Goal: Information Seeking & Learning: Compare options

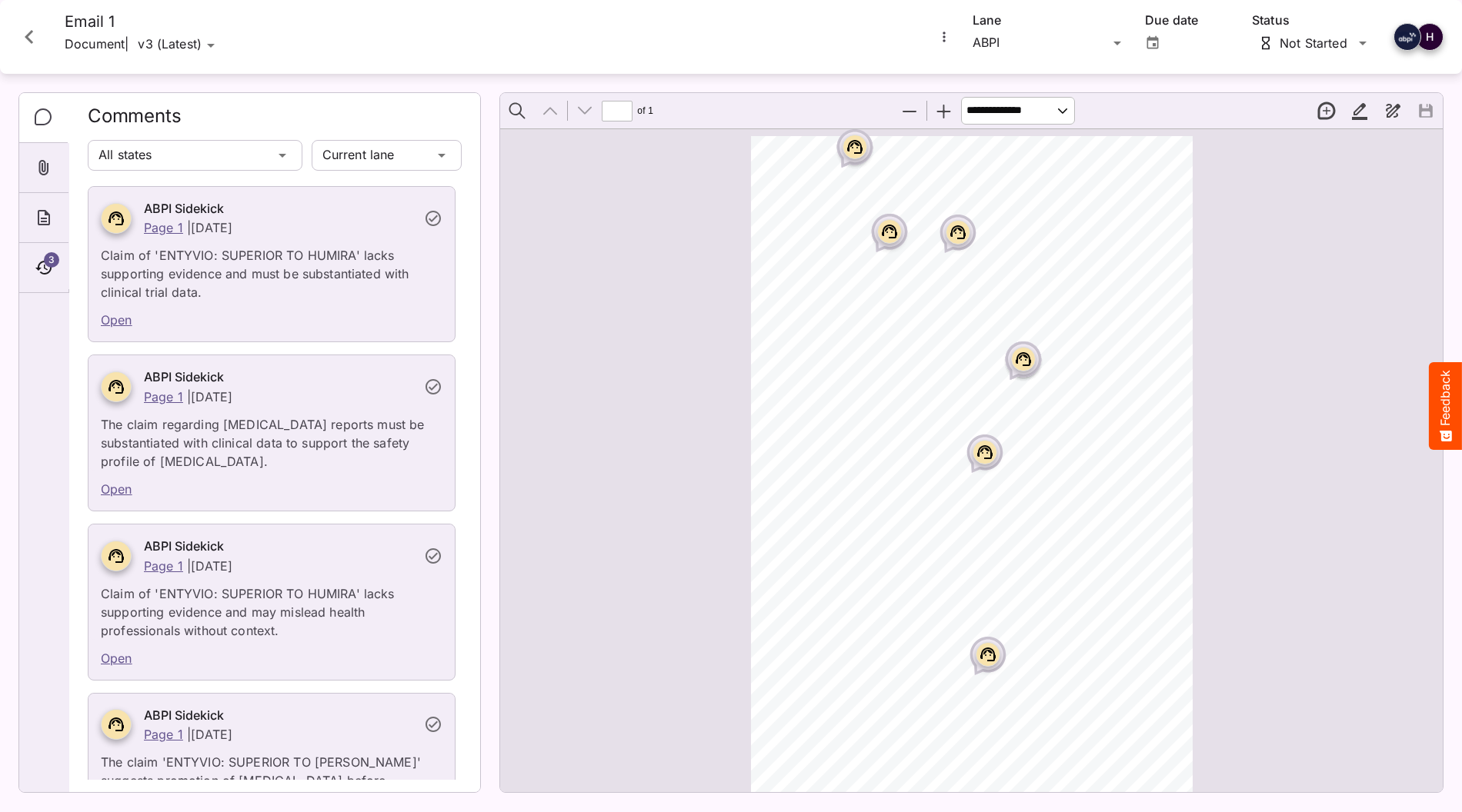
scroll to position [8, 0]
click at [21, 33] on icon "Close card" at bounding box center [29, 36] width 28 height 28
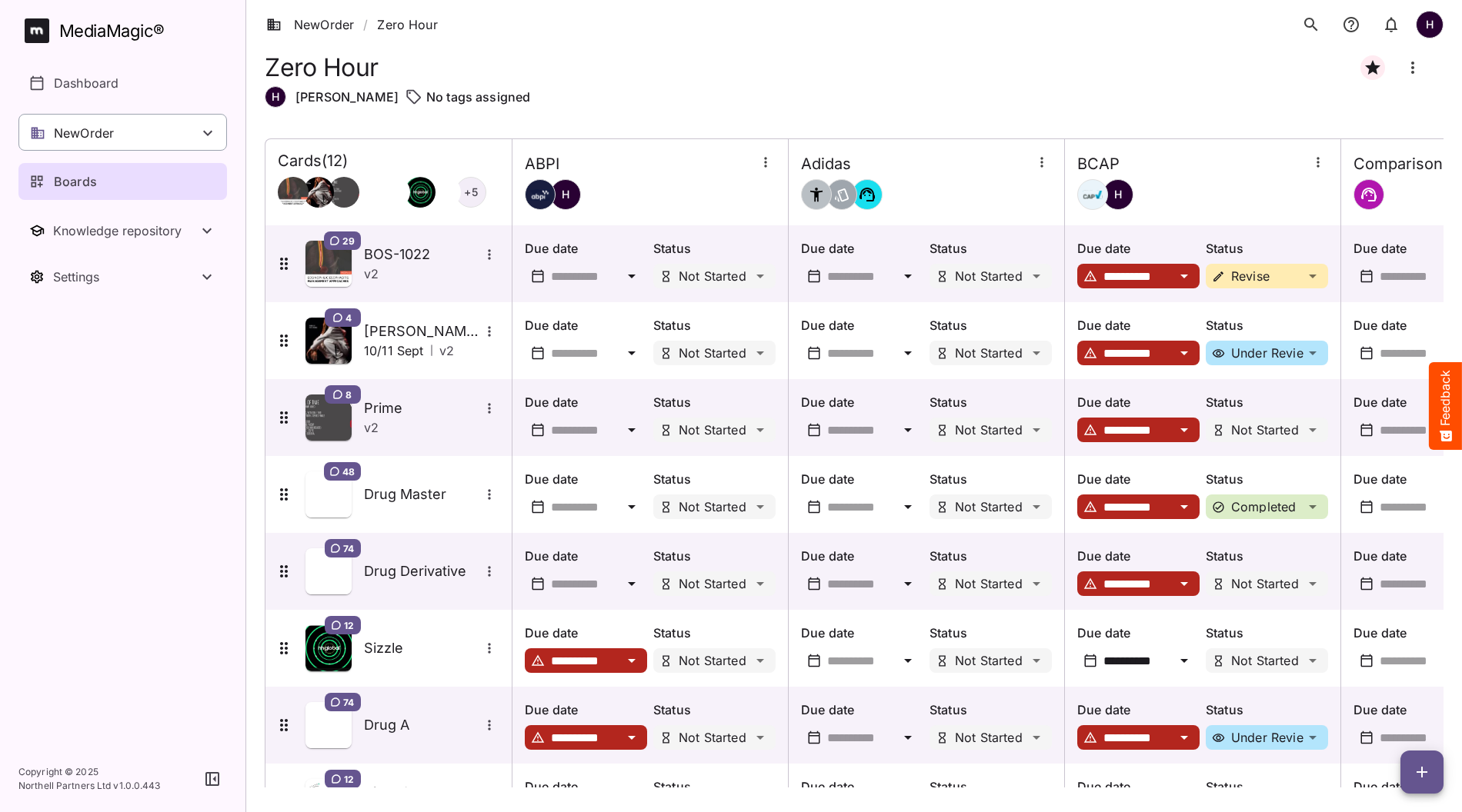
click at [108, 137] on p "NewOrder" at bounding box center [84, 132] width 60 height 18
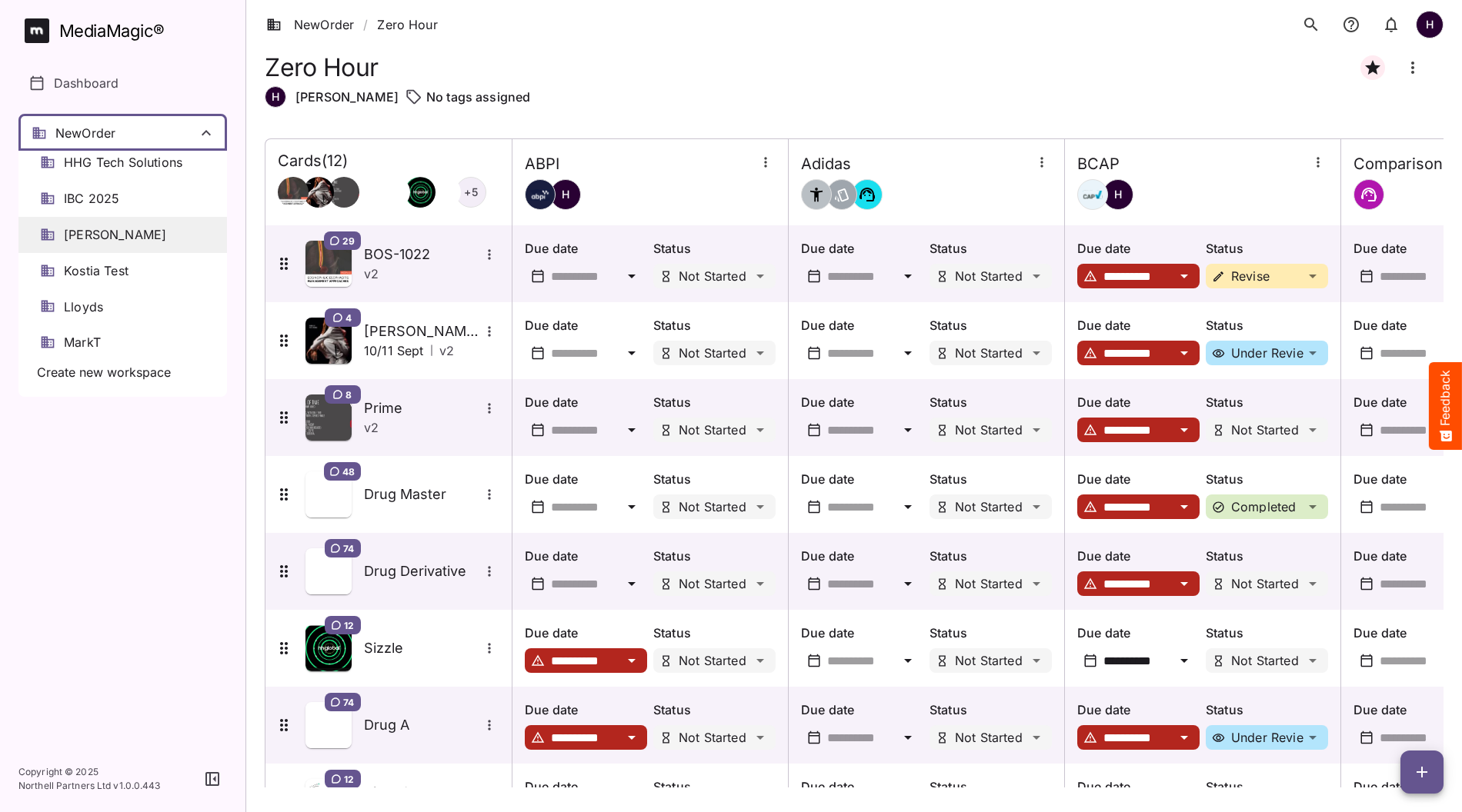
scroll to position [293, 0]
click at [119, 204] on span "IBC 2025" at bounding box center [91, 200] width 56 height 17
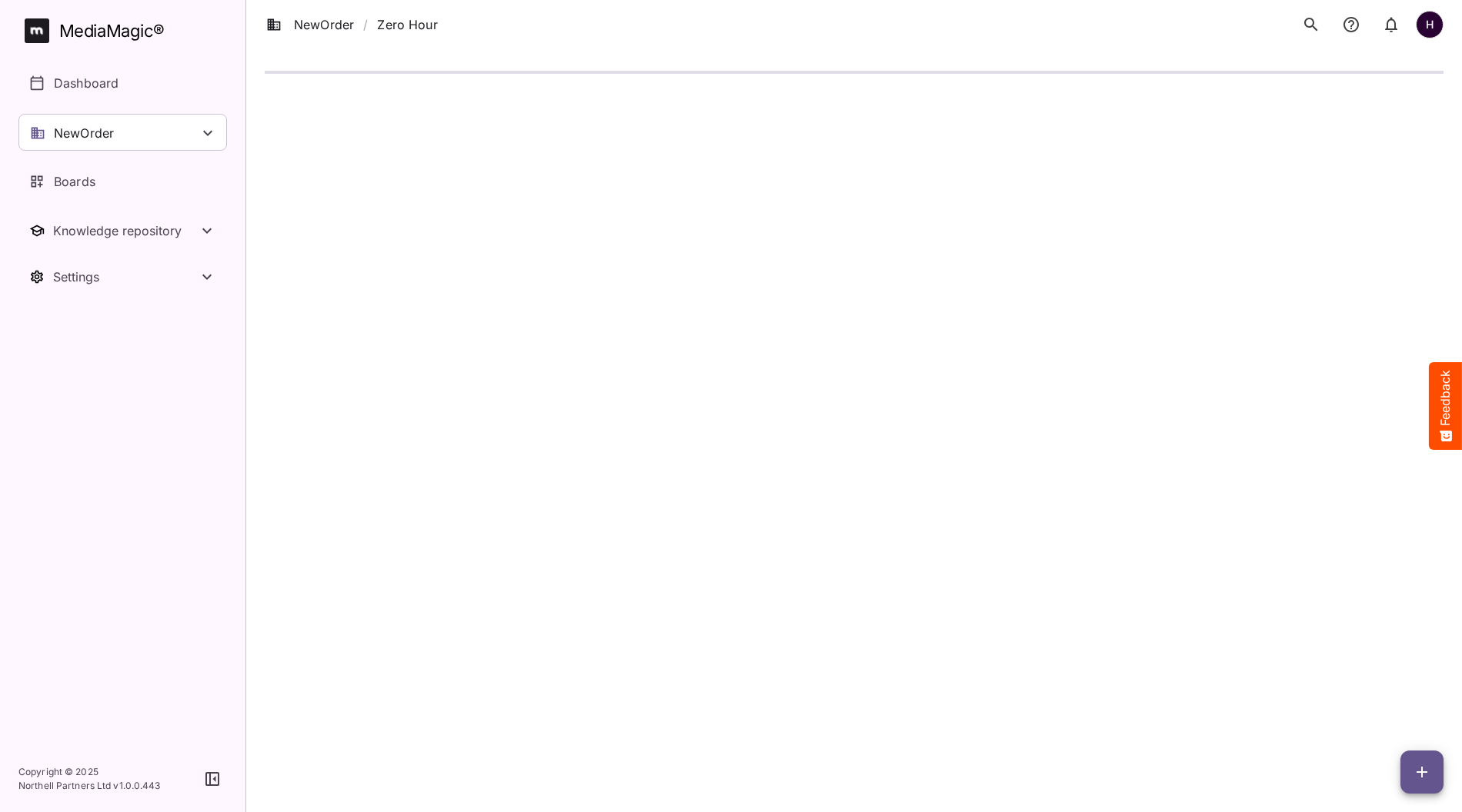
click at [171, 111] on div "MediaMagic ® Dashboard NewOrder Clearcast [PERSON_NAME] [PERSON_NAME] Default E…" at bounding box center [122, 156] width 209 height 277
click at [165, 131] on div "NewOrder" at bounding box center [122, 132] width 209 height 37
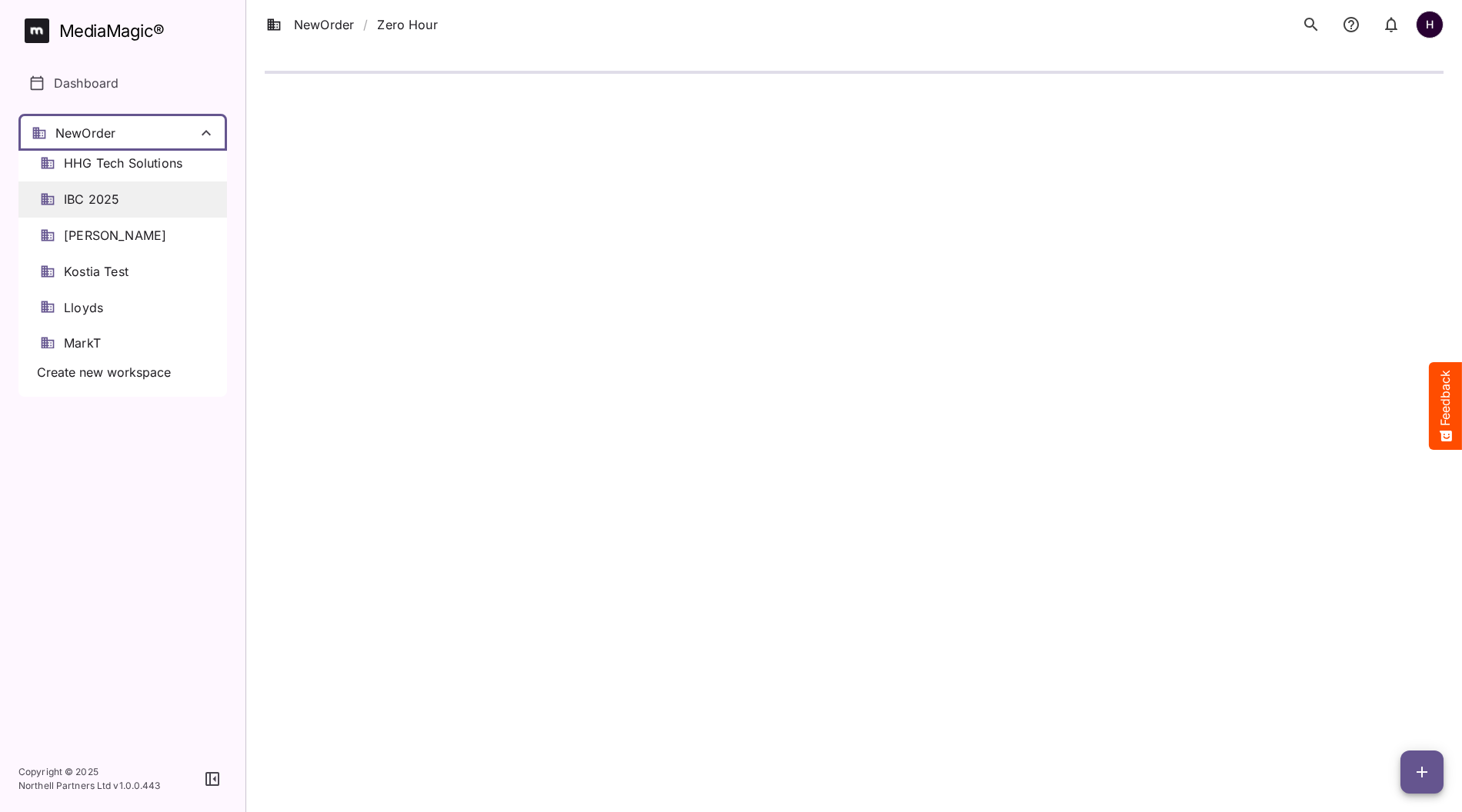
click at [138, 203] on div "IBC 2025" at bounding box center [122, 200] width 209 height 36
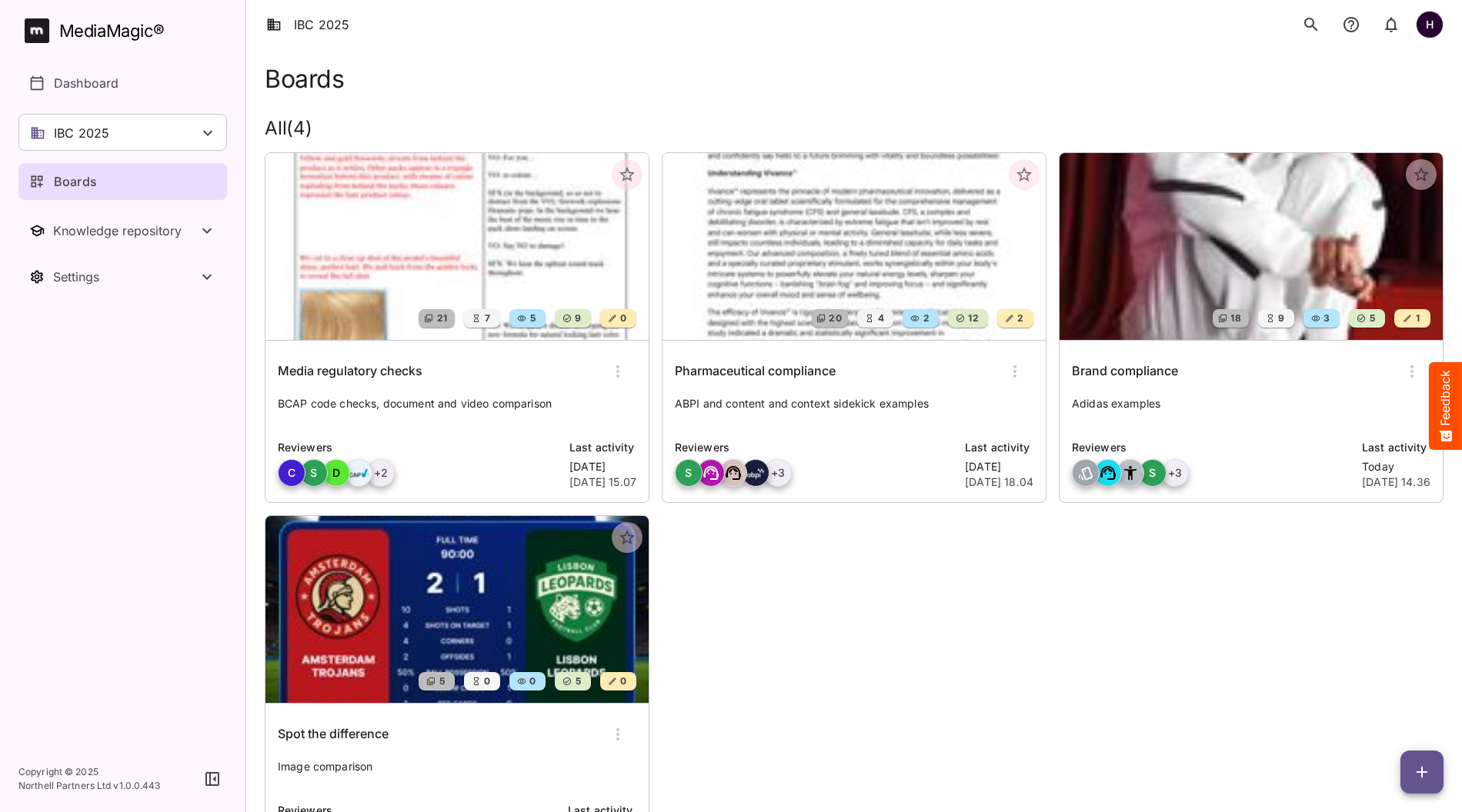
click at [366, 369] on h6 "Media regulatory checks" at bounding box center [350, 371] width 144 height 20
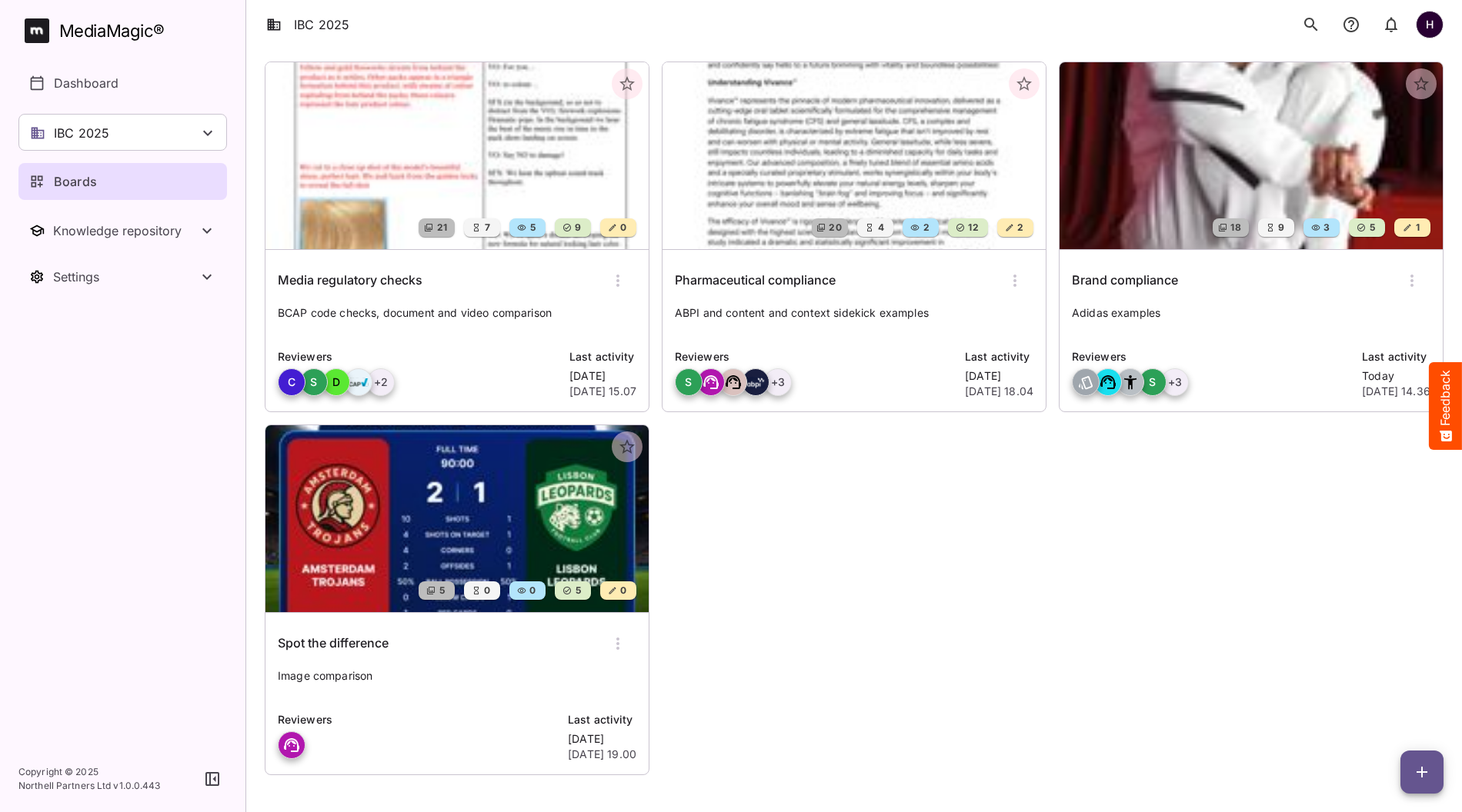
scroll to position [93, 0]
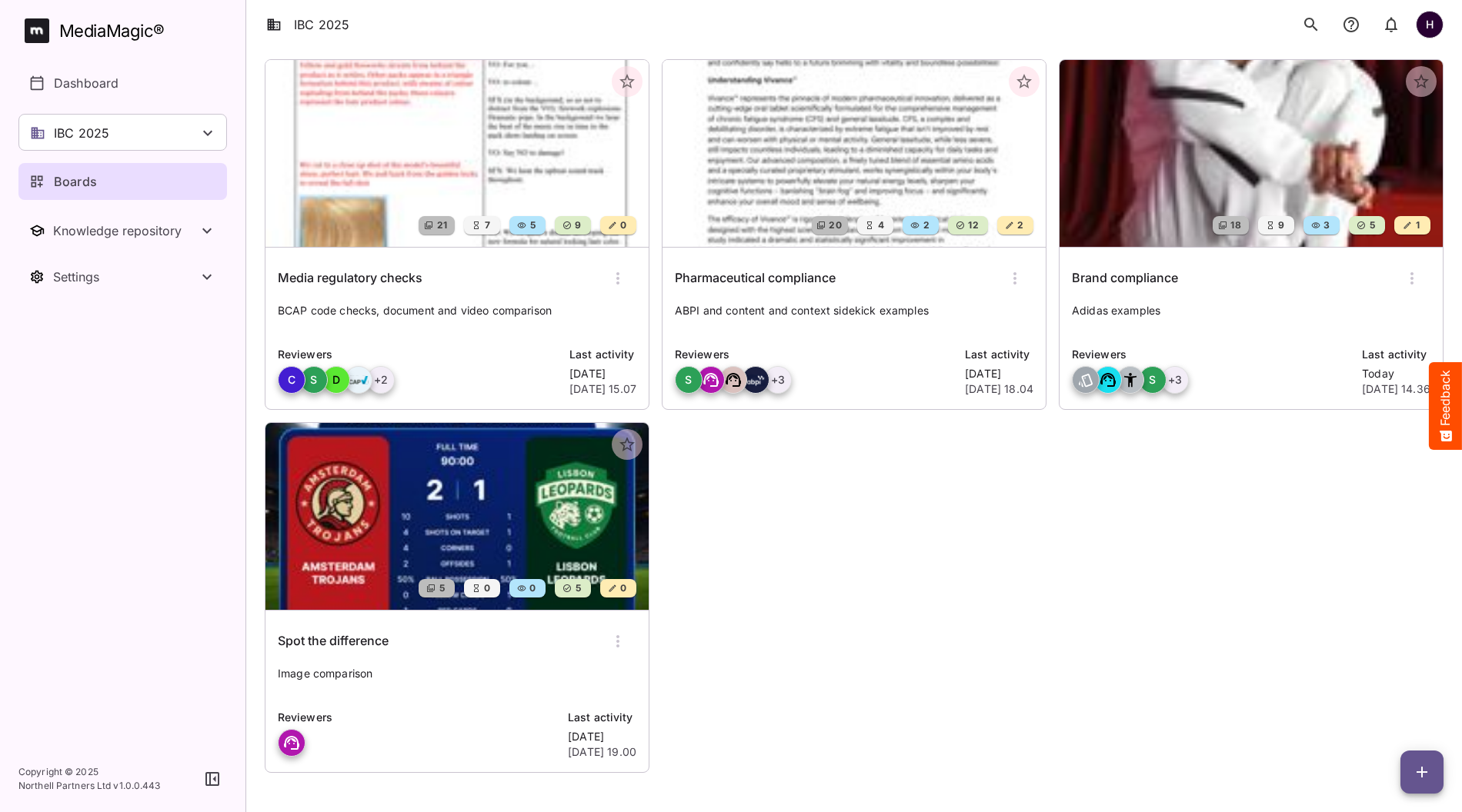
click at [345, 237] on img at bounding box center [457, 154] width 383 height 187
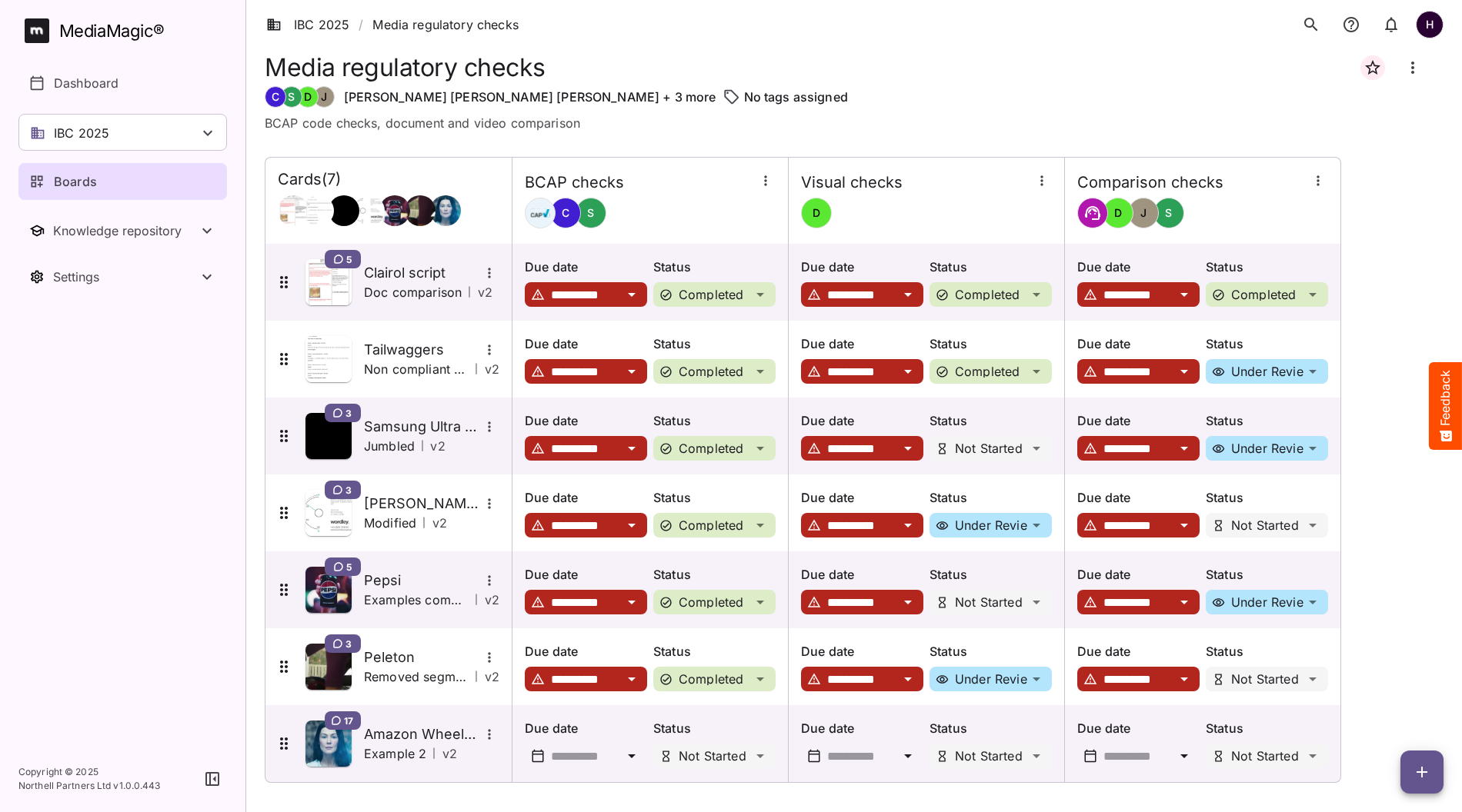
click at [1322, 176] on icon "button" at bounding box center [1318, 180] width 15 height 15
click at [1350, 279] on p "Manage sidekicks" at bounding box center [1379, 285] width 108 height 18
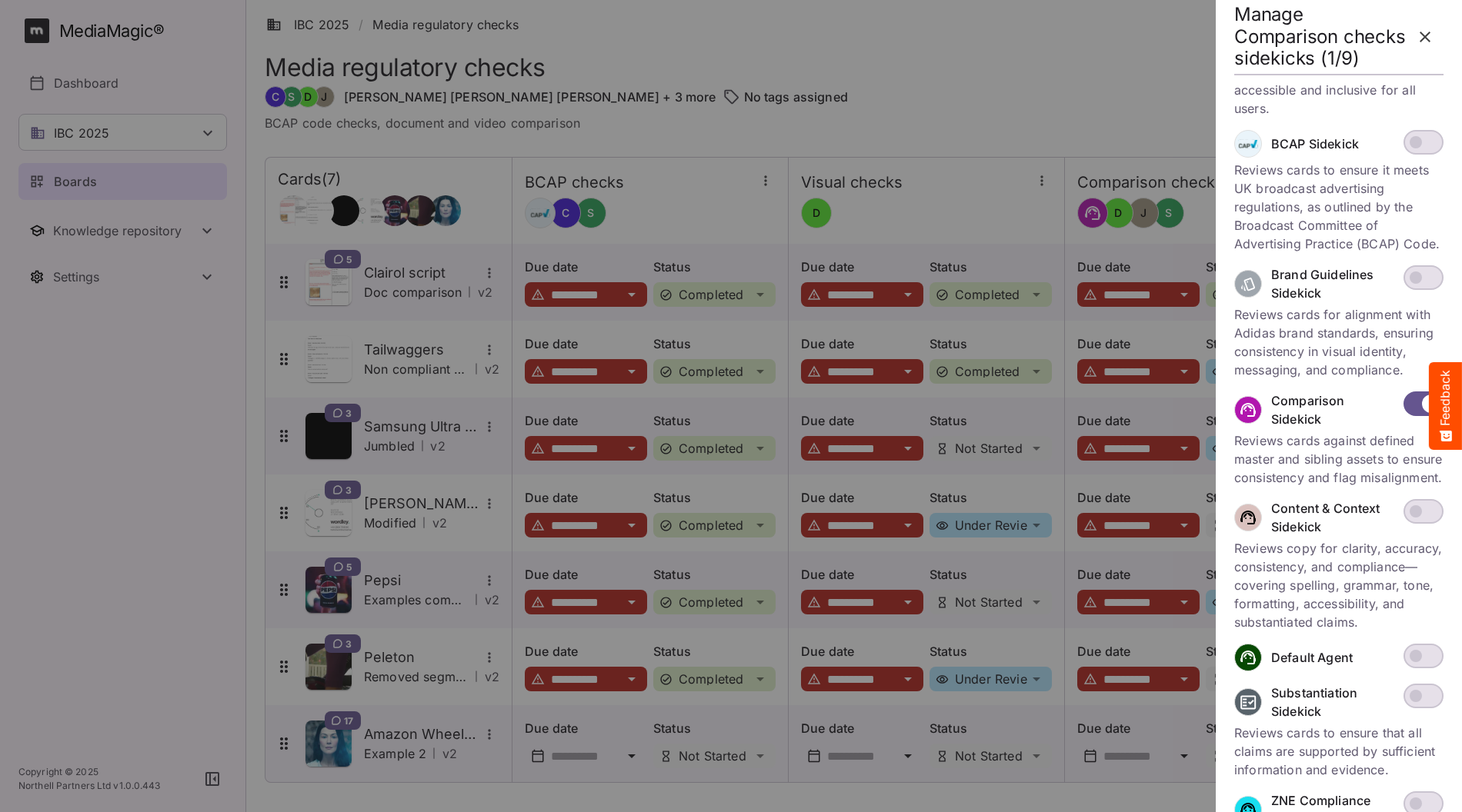
scroll to position [266, 0]
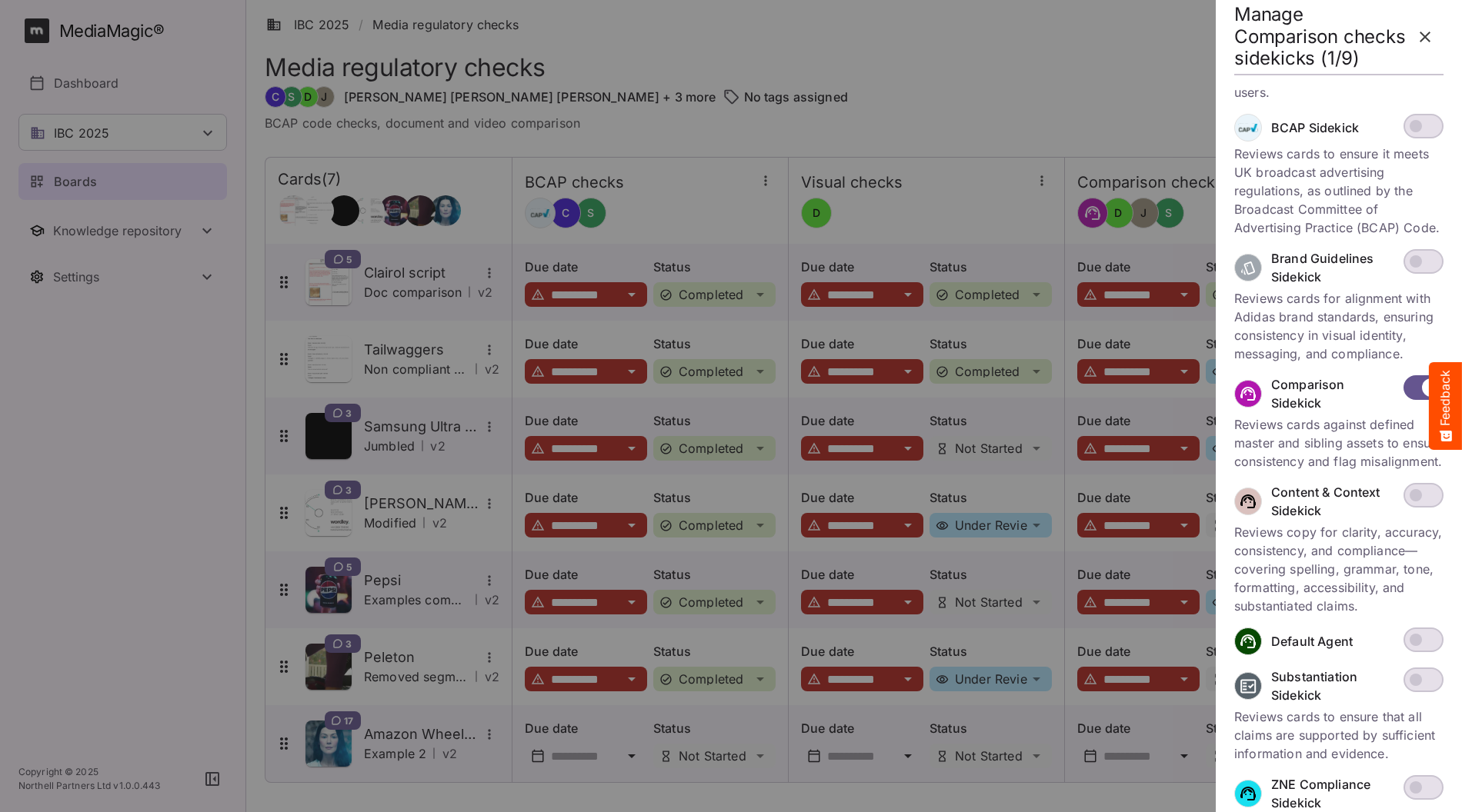
click at [1422, 39] on icon "button" at bounding box center [1425, 37] width 11 height 11
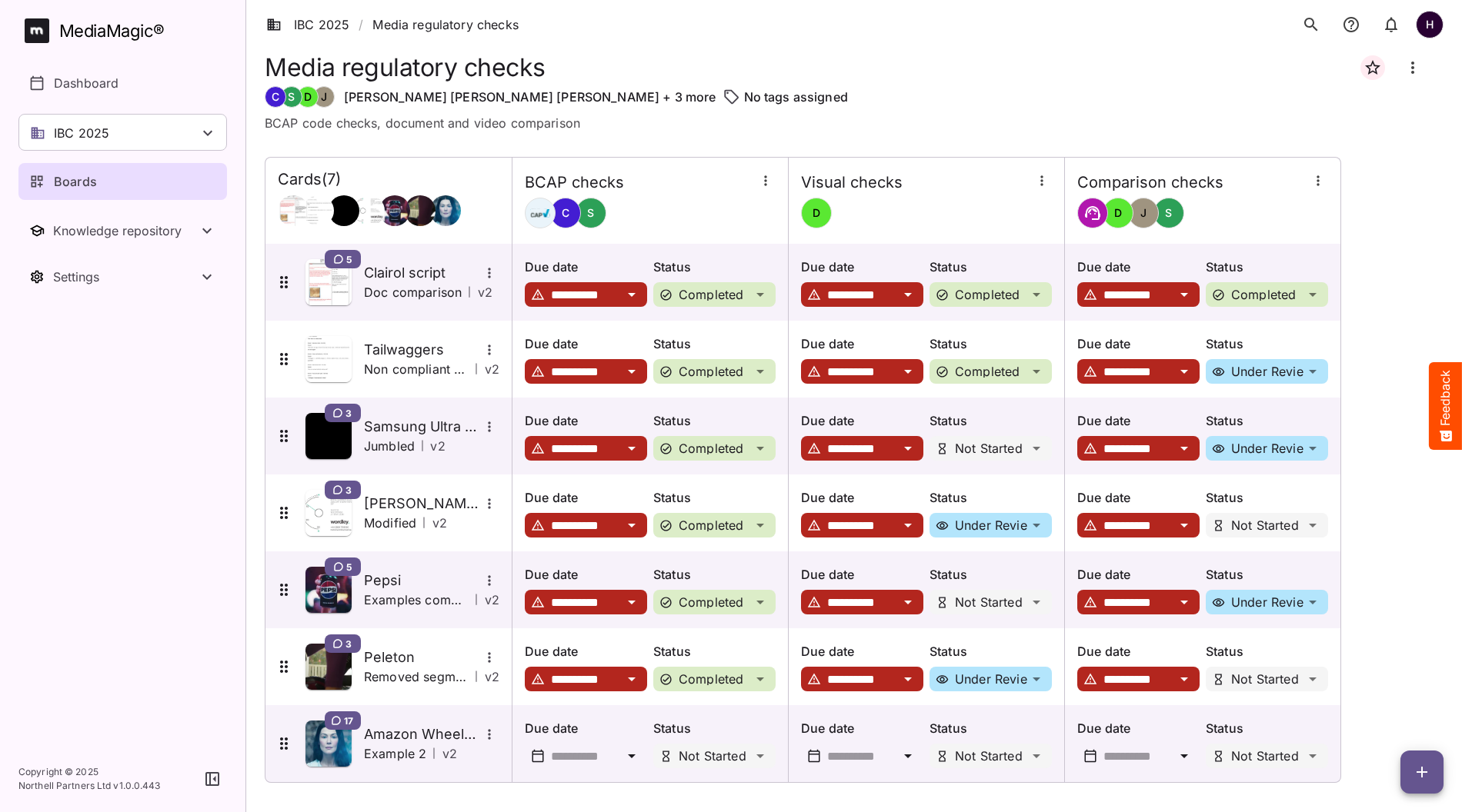
scroll to position [6, 0]
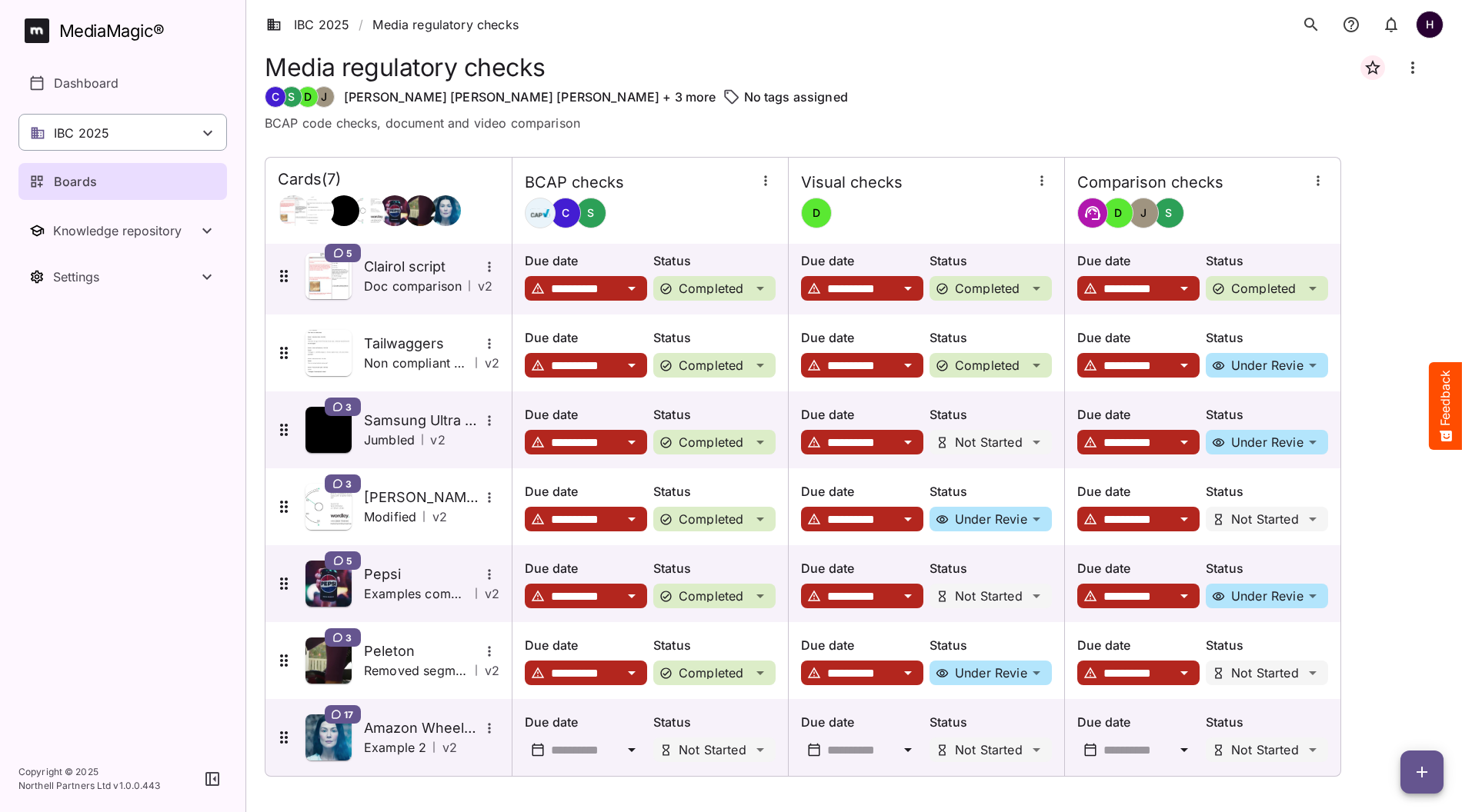
click at [150, 131] on div "IBC 2025" at bounding box center [122, 132] width 209 height 37
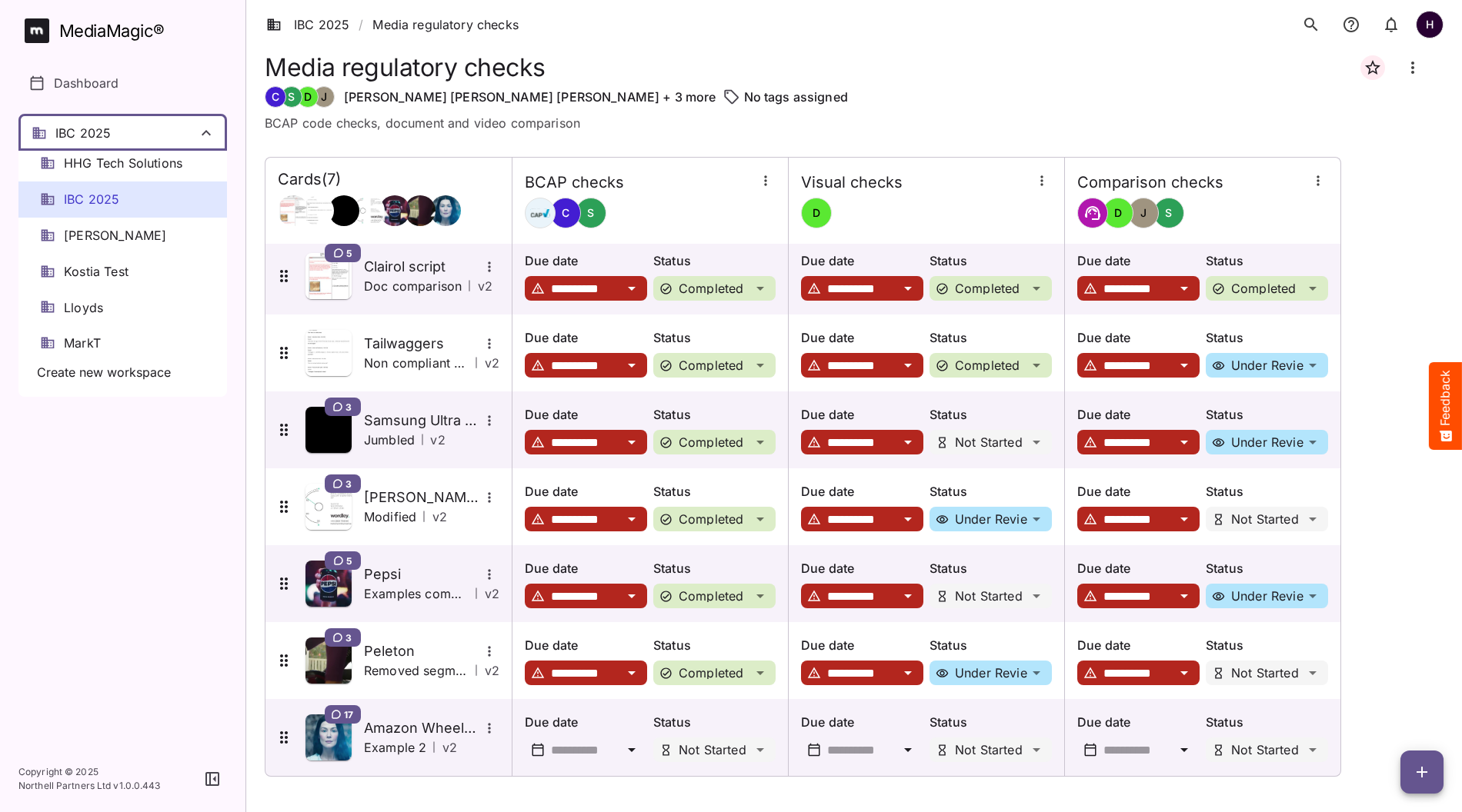
click at [79, 539] on div at bounding box center [731, 406] width 1462 height 812
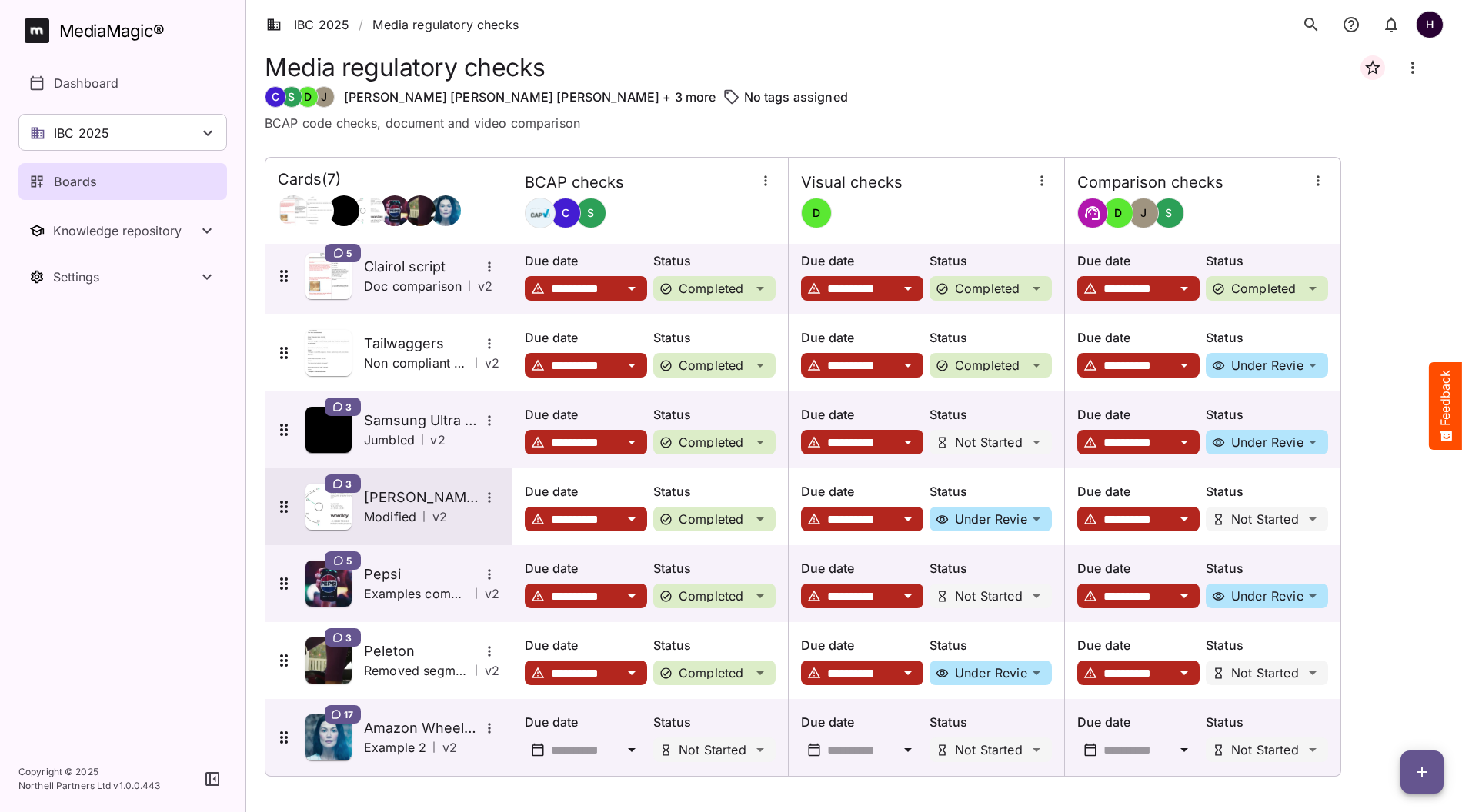
click at [407, 514] on p "Modified" at bounding box center [390, 516] width 52 height 18
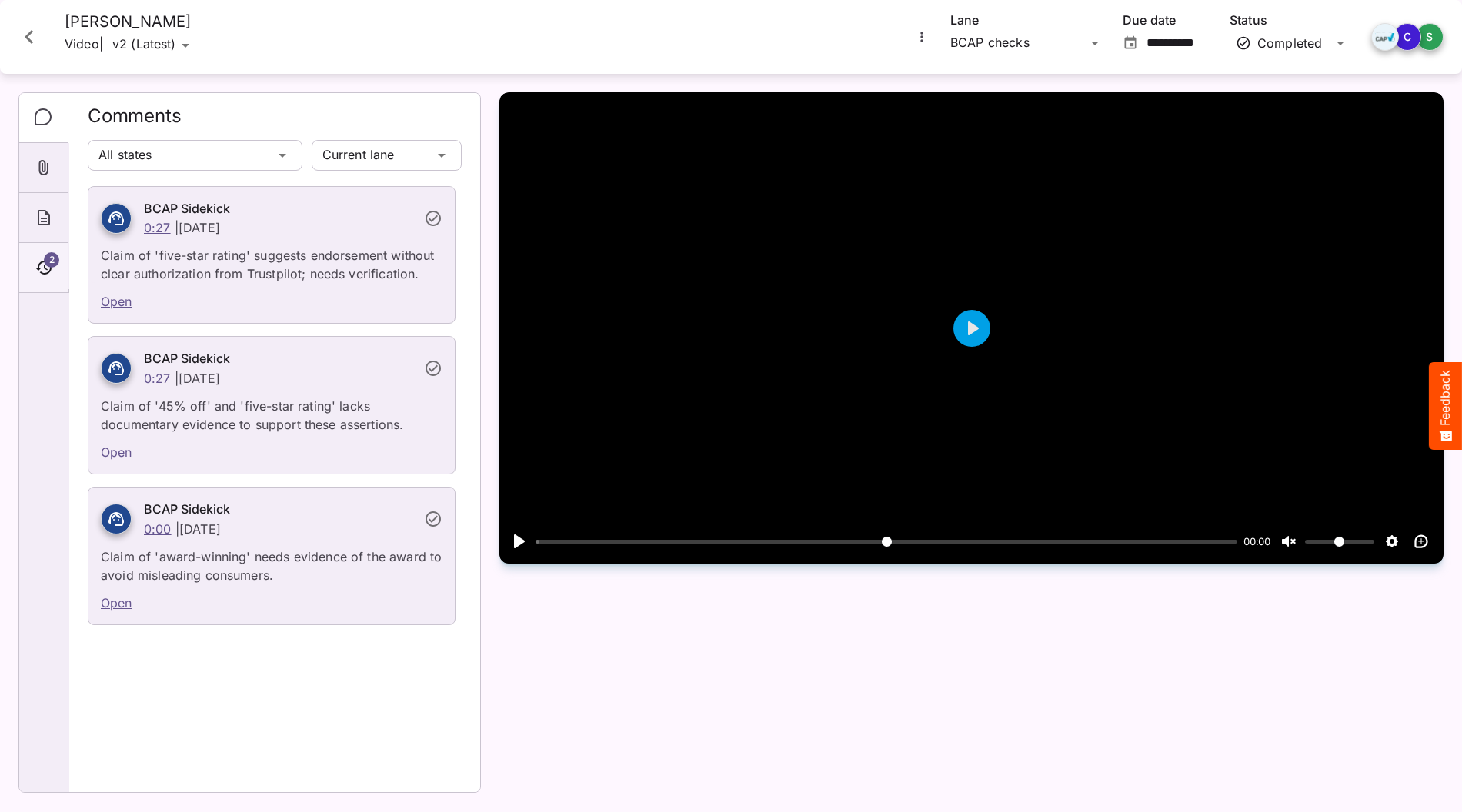
click at [48, 279] on div "2" at bounding box center [44, 267] width 49 height 50
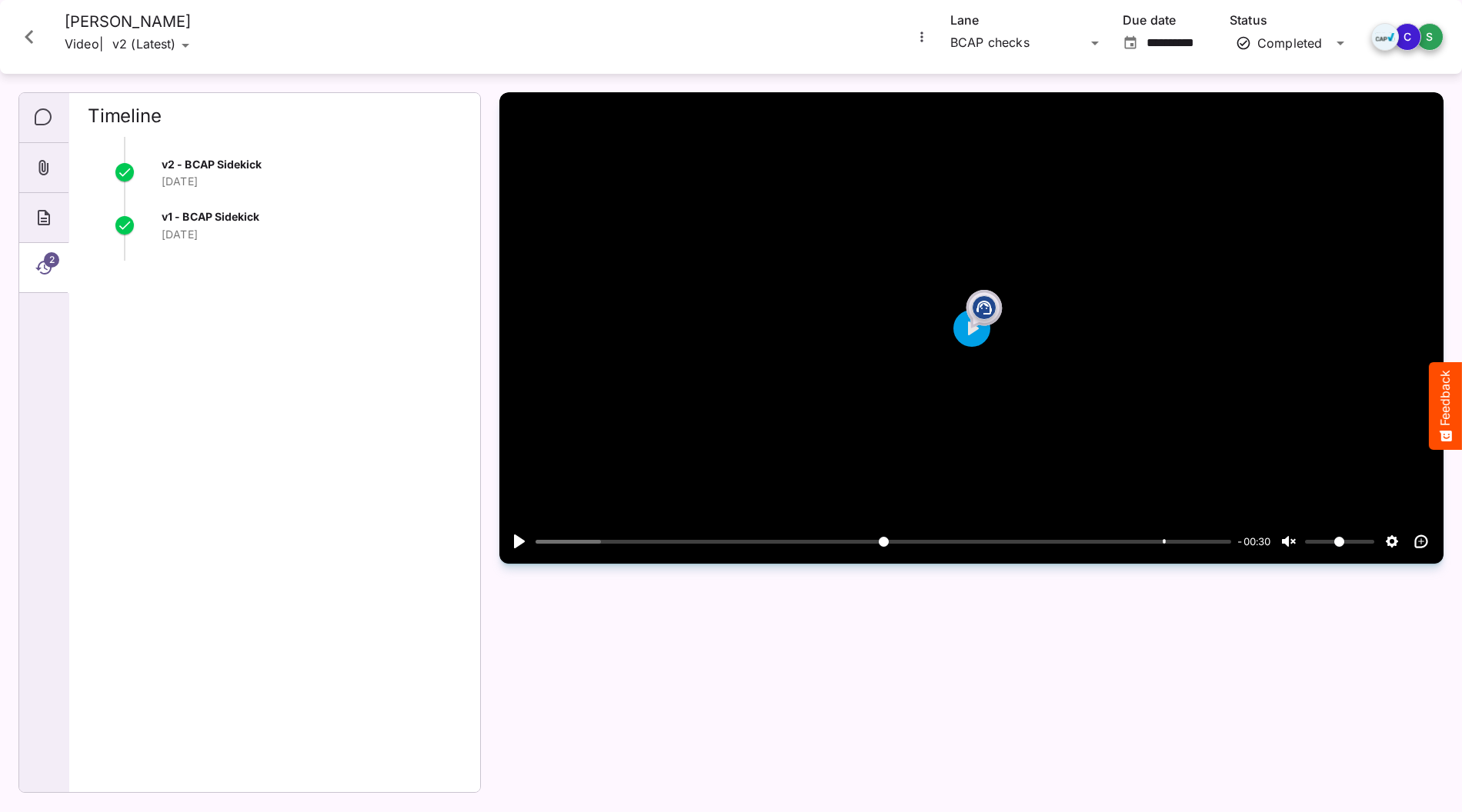
click at [923, 38] on icon "More options for Emma mattress" at bounding box center [921, 36] width 15 height 15
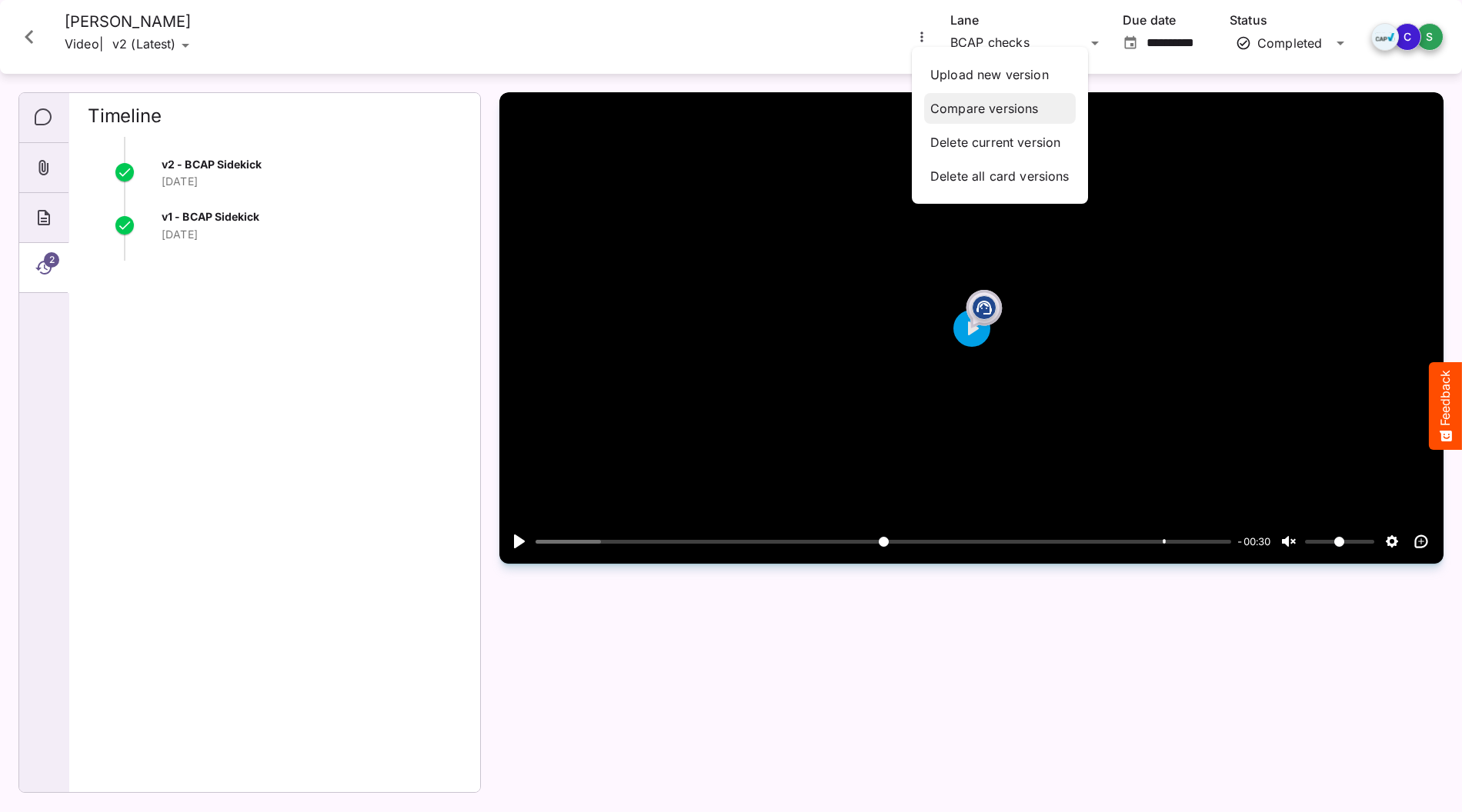
click at [980, 105] on p "Compare versions" at bounding box center [1000, 108] width 140 height 18
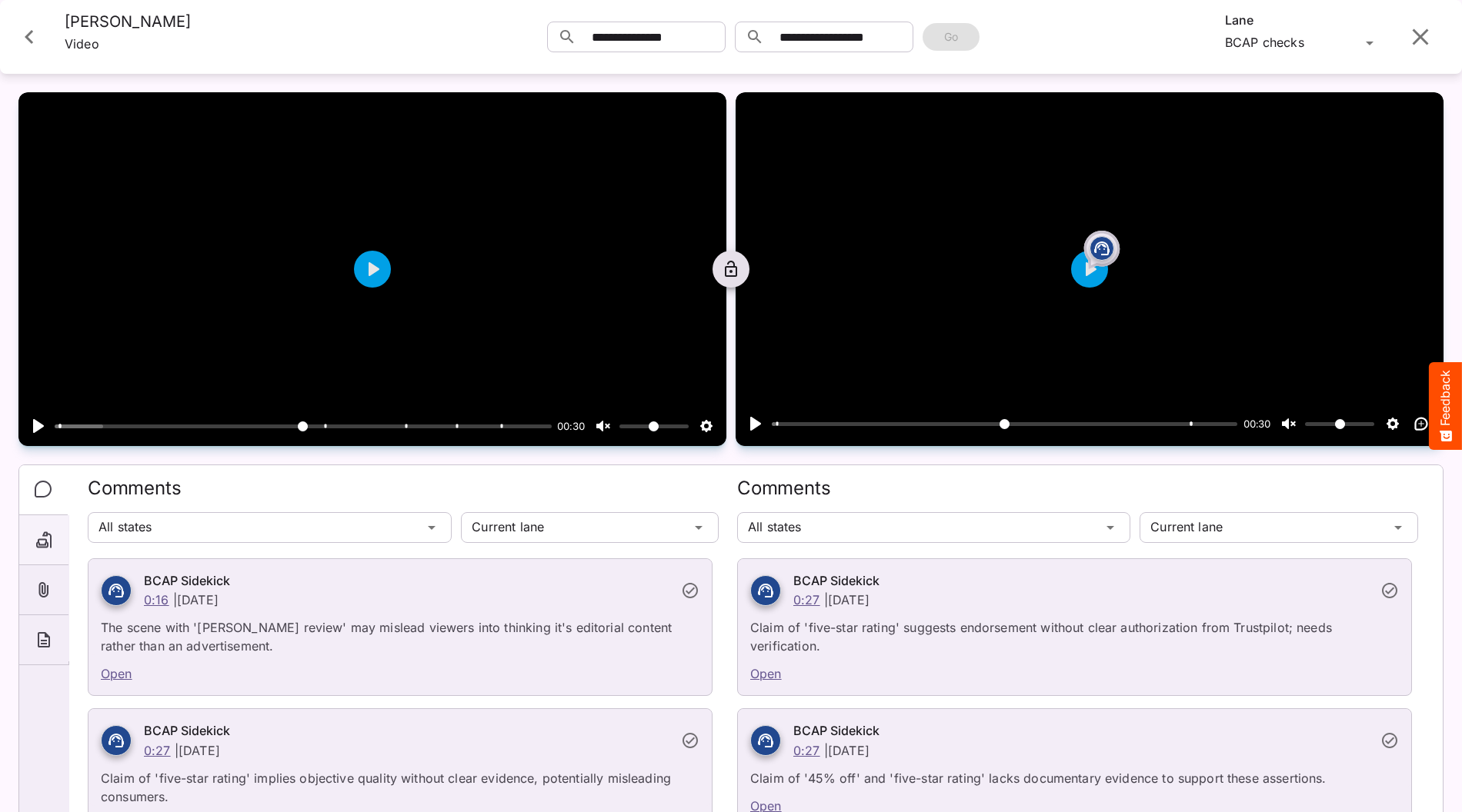
click at [44, 546] on icon "Segments" at bounding box center [44, 539] width 18 height 18
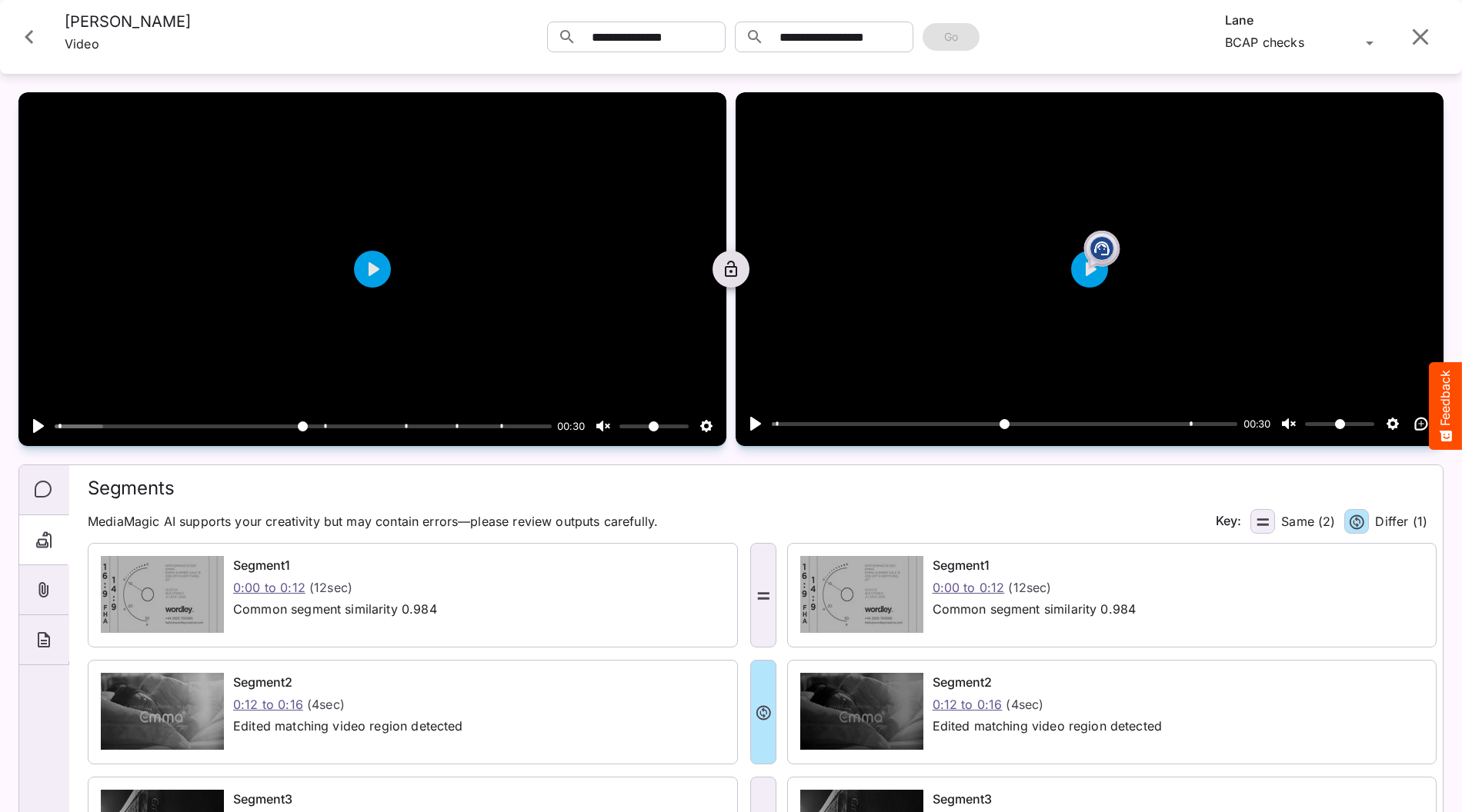
click at [37, 40] on icon "Close card" at bounding box center [29, 36] width 28 height 28
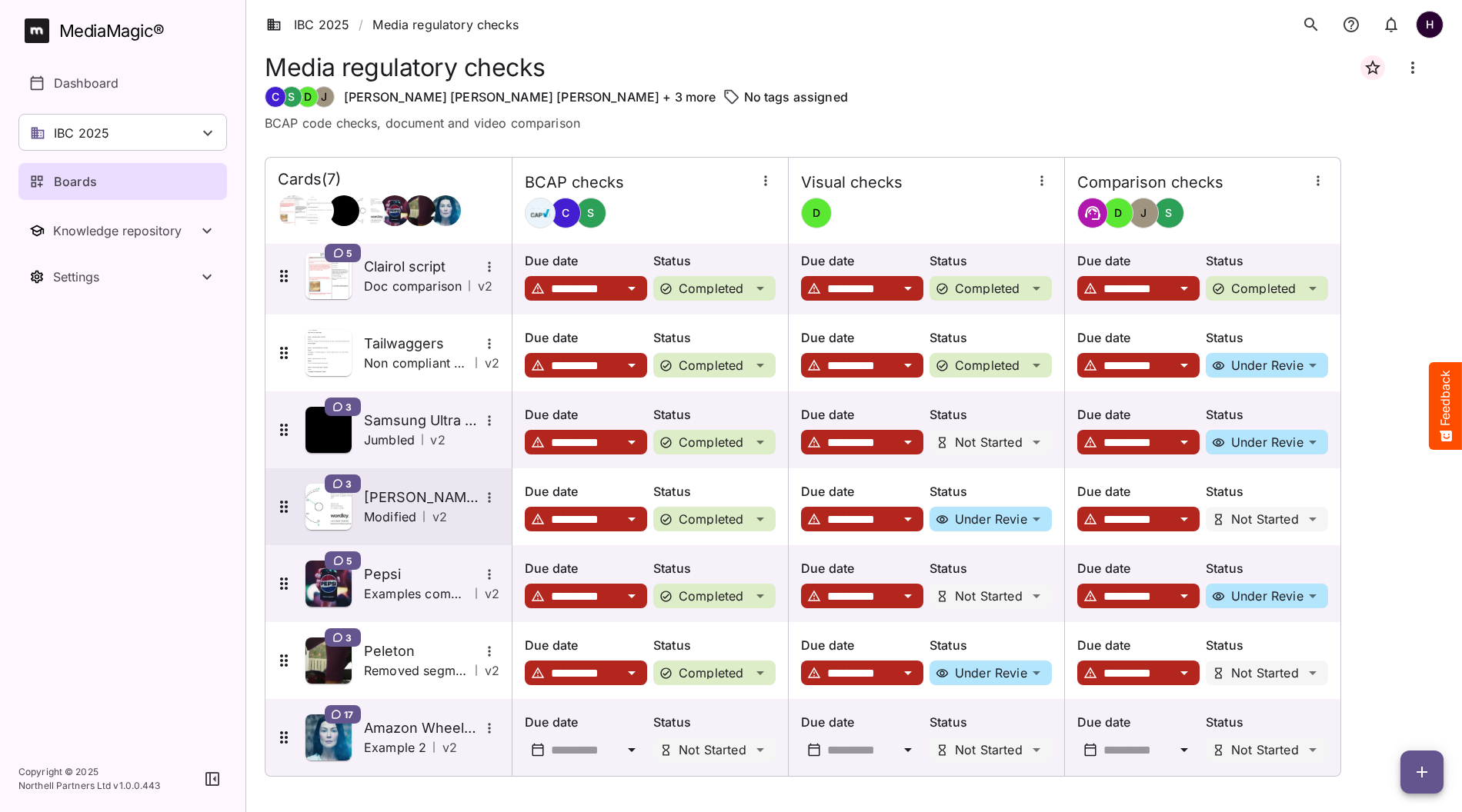
click at [394, 508] on p "Modified" at bounding box center [390, 516] width 52 height 18
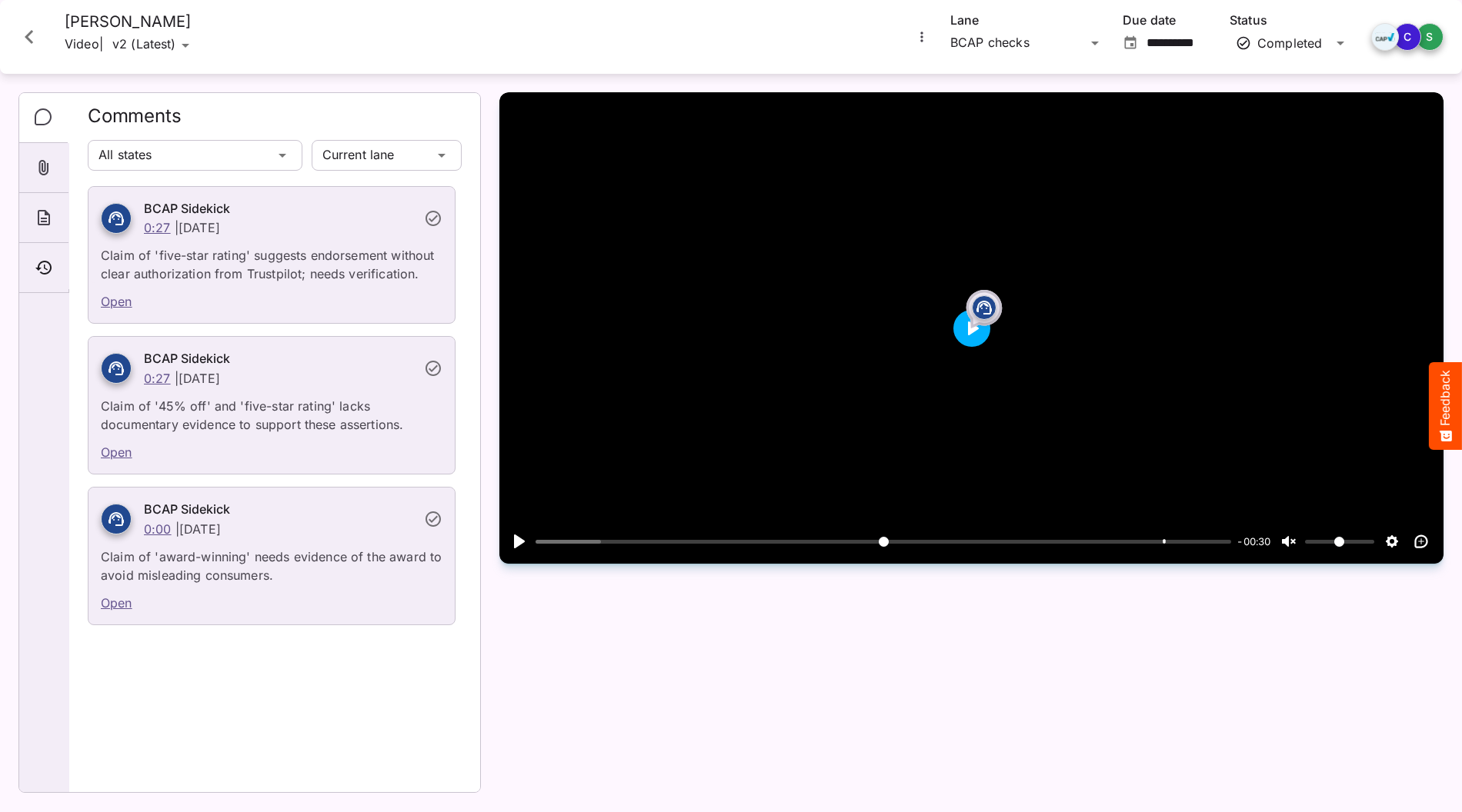
click at [973, 347] on button "Play" at bounding box center [972, 328] width 37 height 37
click at [849, 427] on div at bounding box center [971, 327] width 944 height 471
type input "*****"
click at [31, 40] on icon "Close card" at bounding box center [29, 36] width 9 height 13
